Goal: Information Seeking & Learning: Learn about a topic

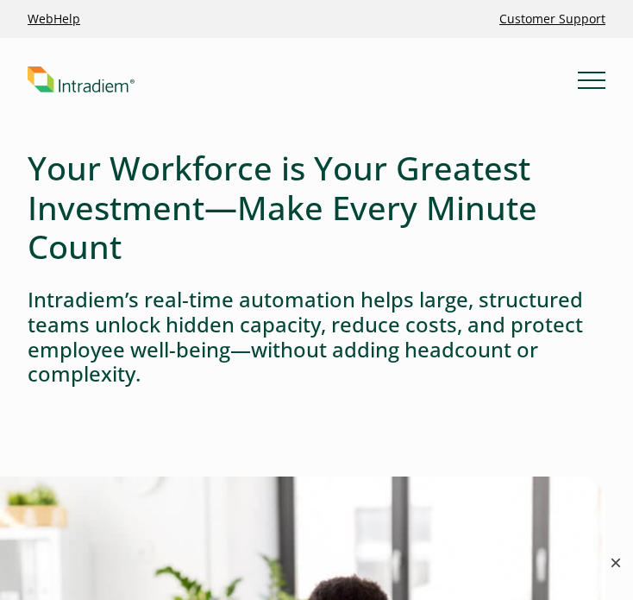
click at [612, 562] on button "×" at bounding box center [616, 562] width 21 height 21
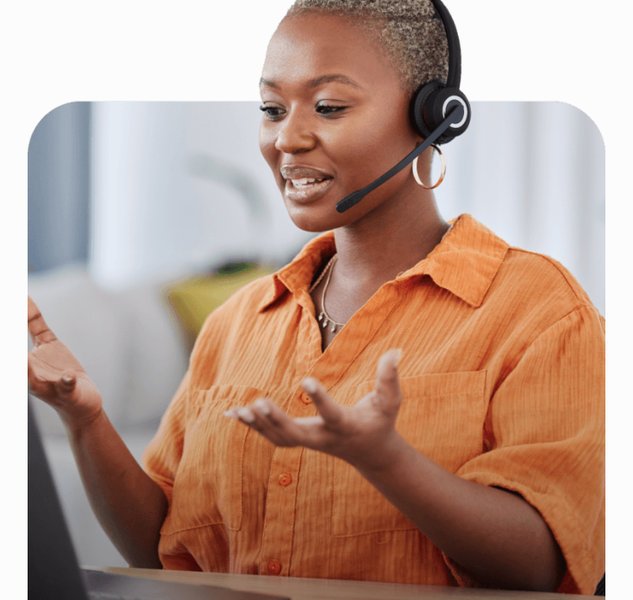
scroll to position [2329, 0]
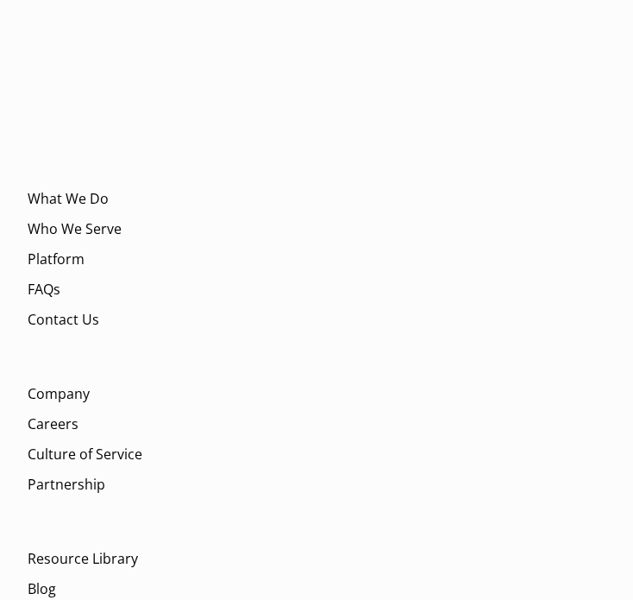
scroll to position [7481, 0]
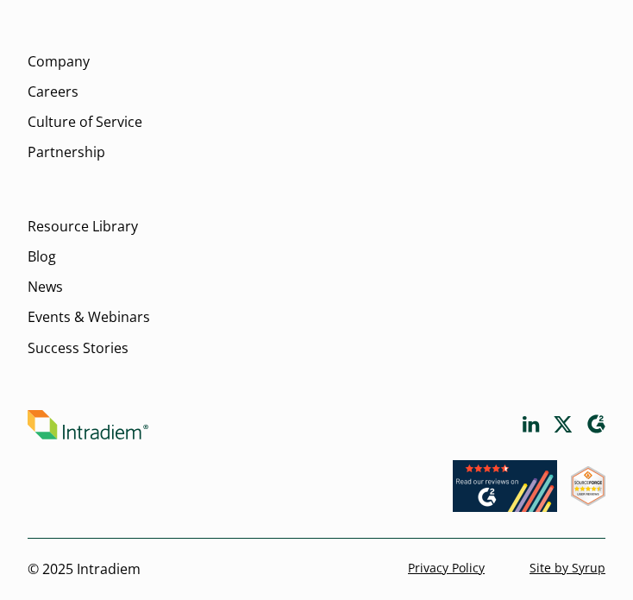
click at [113, 434] on img at bounding box center [88, 424] width 121 height 29
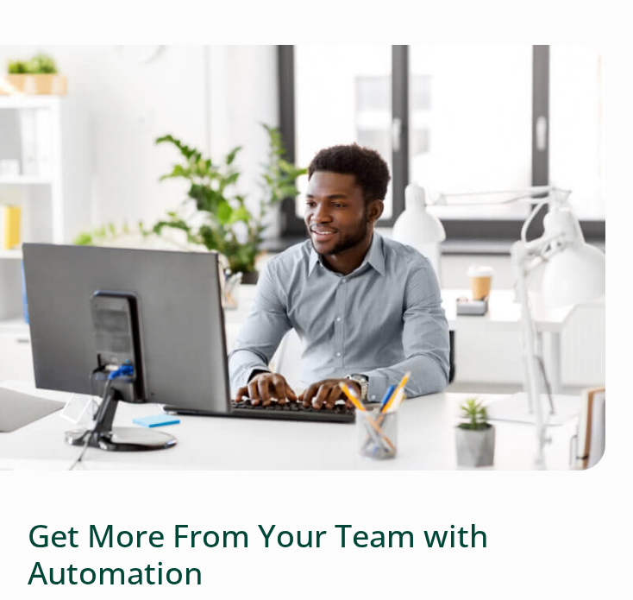
scroll to position [863, 0]
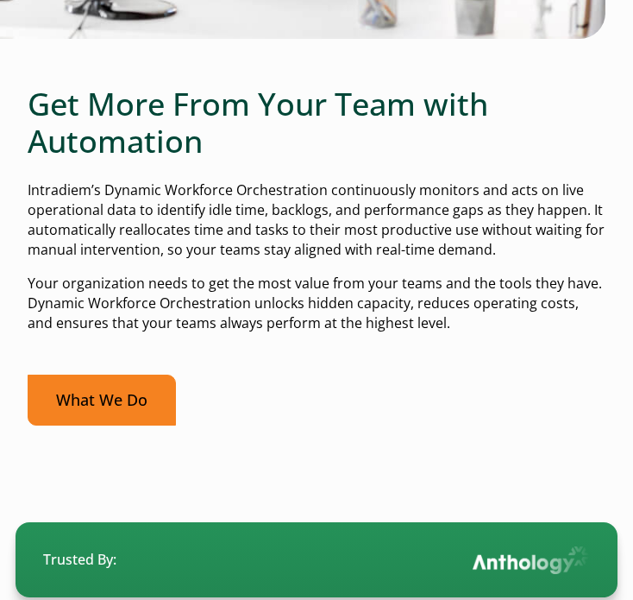
click at [108, 410] on link "What We Do" at bounding box center [102, 399] width 148 height 51
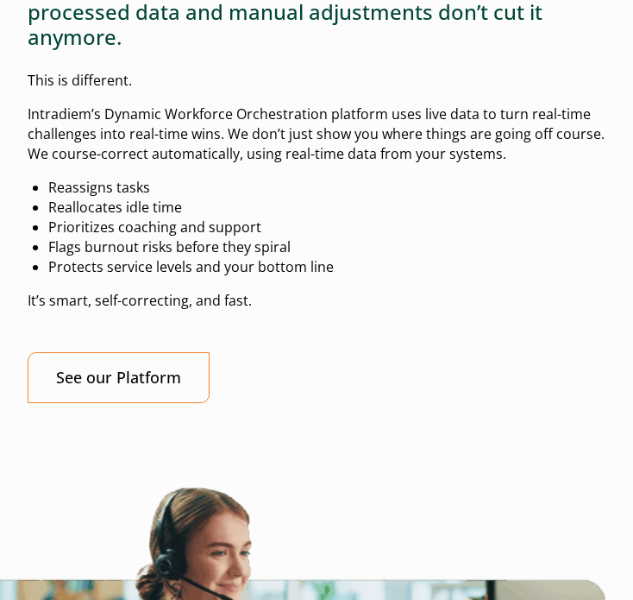
scroll to position [2761, 0]
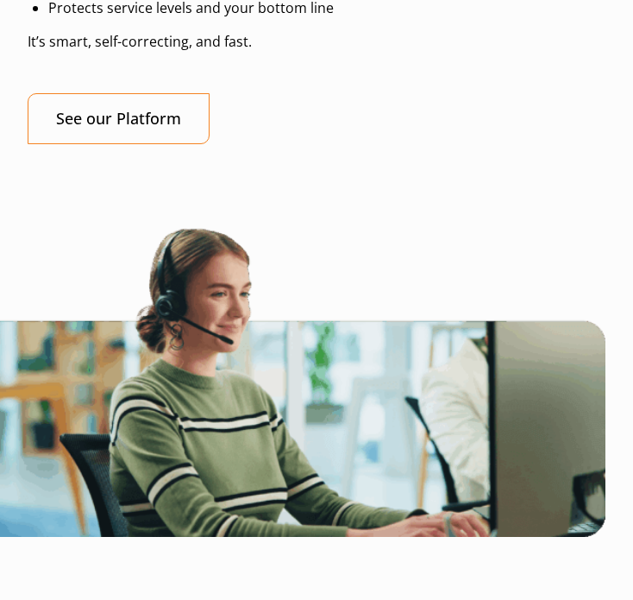
click at [468, 192] on div at bounding box center [317, 199] width 578 height 55
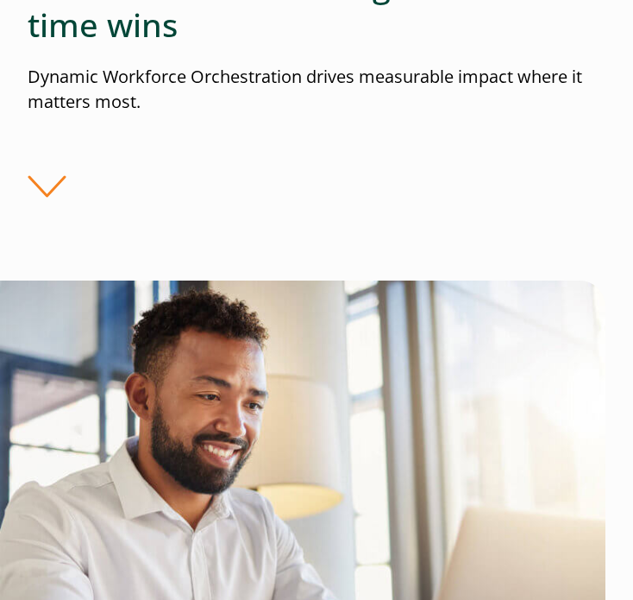
scroll to position [604, 0]
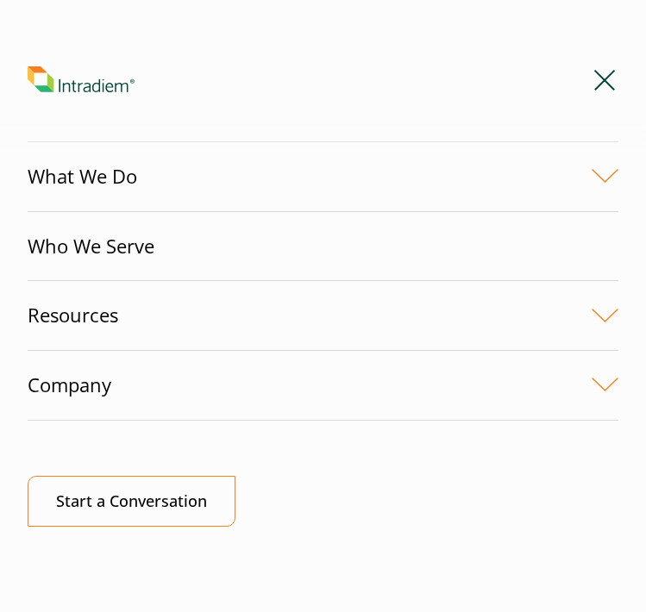
scroll to position [15, 0]
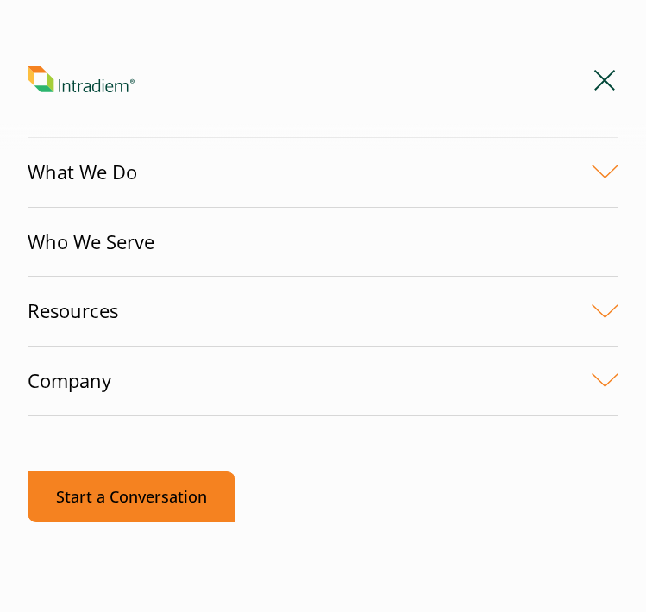
click at [113, 497] on link "Start a Conversation" at bounding box center [132, 497] width 208 height 51
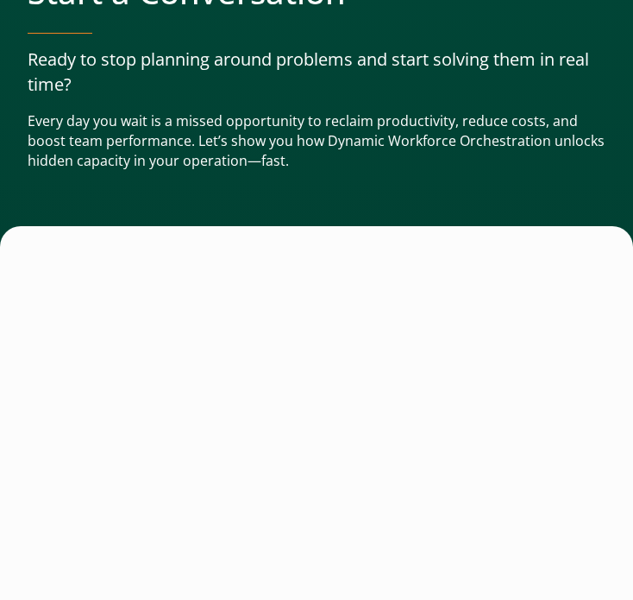
scroll to position [345, 0]
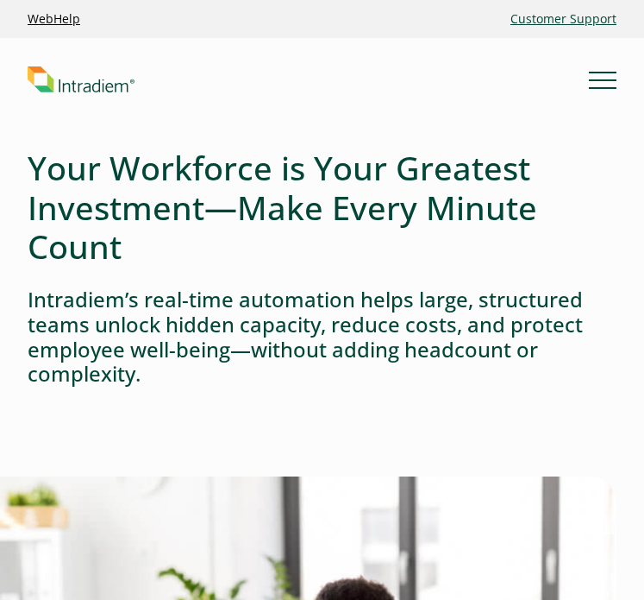
click at [581, 20] on link "Customer Support" at bounding box center [564, 18] width 120 height 31
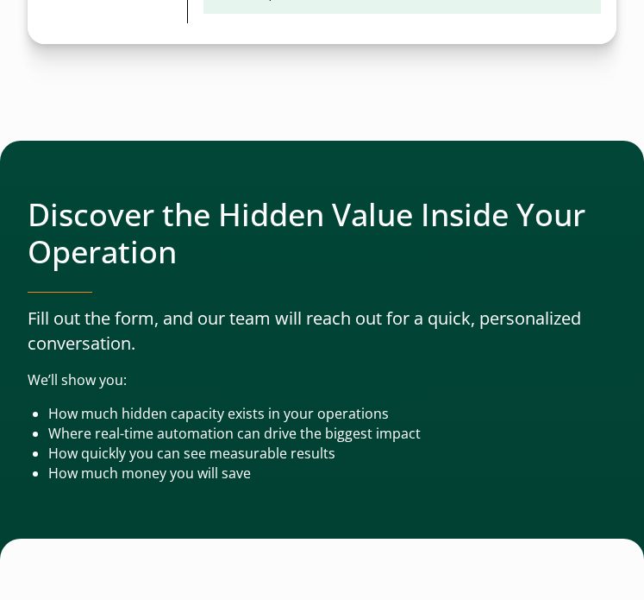
scroll to position [5090, 0]
